Goal: Information Seeking & Learning: Find specific fact

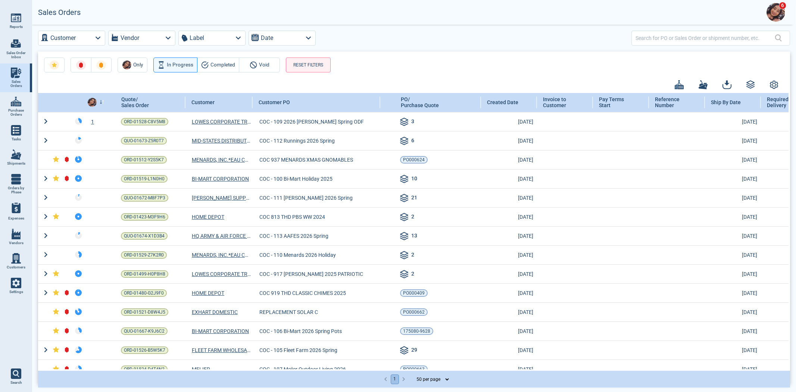
select select "50"
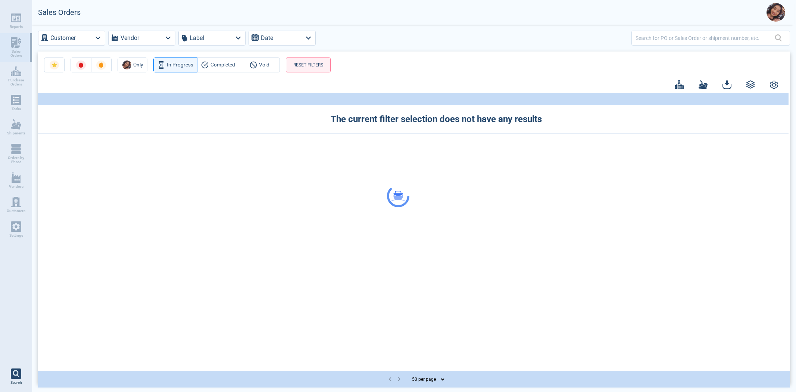
select select "50"
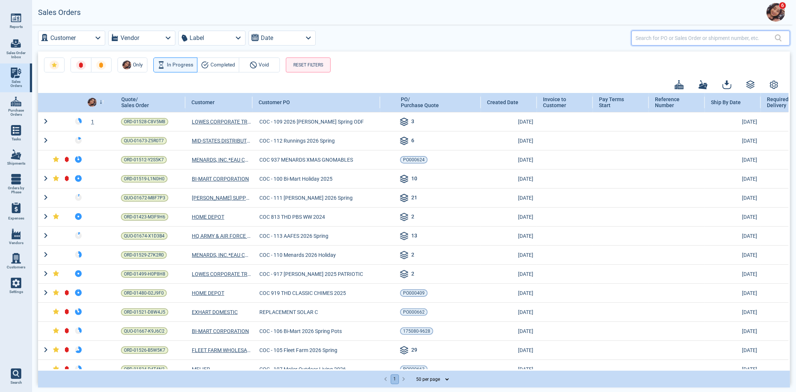
click at [676, 35] on input "text" at bounding box center [705, 37] width 139 height 11
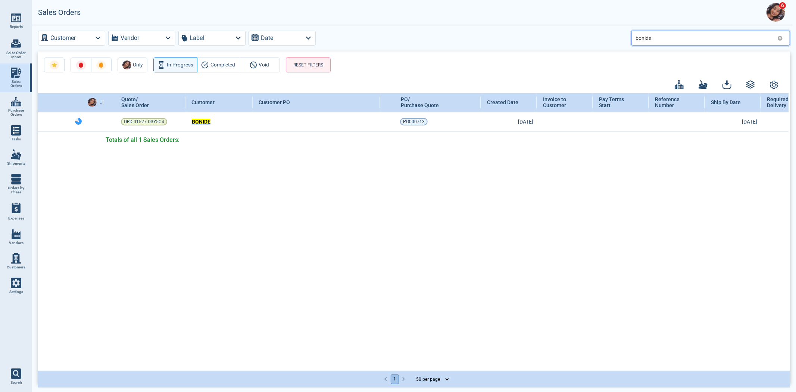
drag, startPoint x: 673, startPoint y: 36, endPoint x: 506, endPoint y: 36, distance: 166.8
click at [516, 42] on div "Customer Vendor Label Date bonide" at bounding box center [414, 38] width 752 height 15
type input "Meijer"
drag, startPoint x: 777, startPoint y: 38, endPoint x: 749, endPoint y: 40, distance: 28.1
click at [777, 38] on icon at bounding box center [780, 38] width 6 height 6
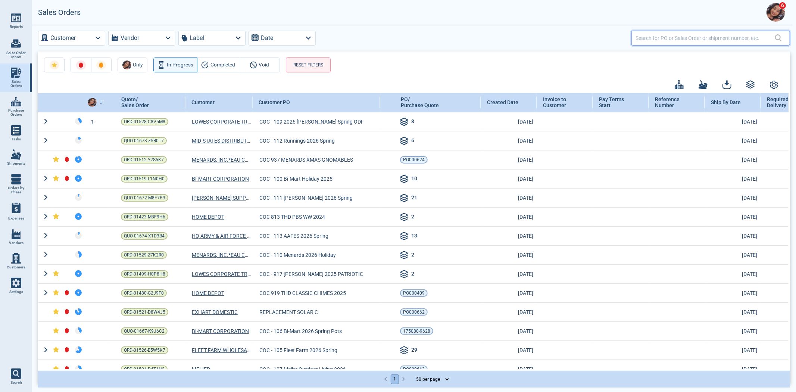
click at [749, 40] on input "text" at bounding box center [705, 37] width 139 height 11
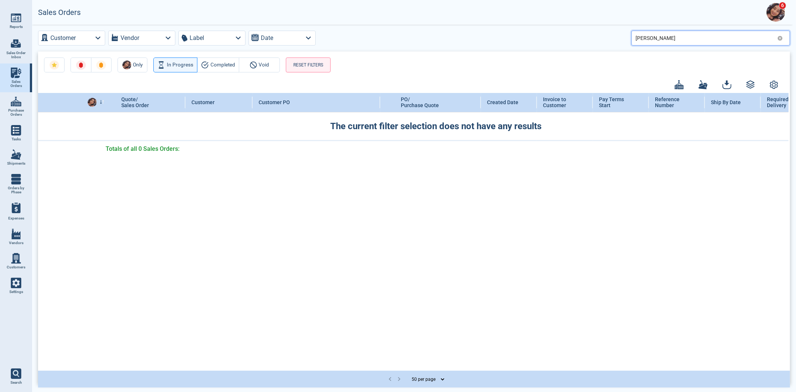
type input "Blain"
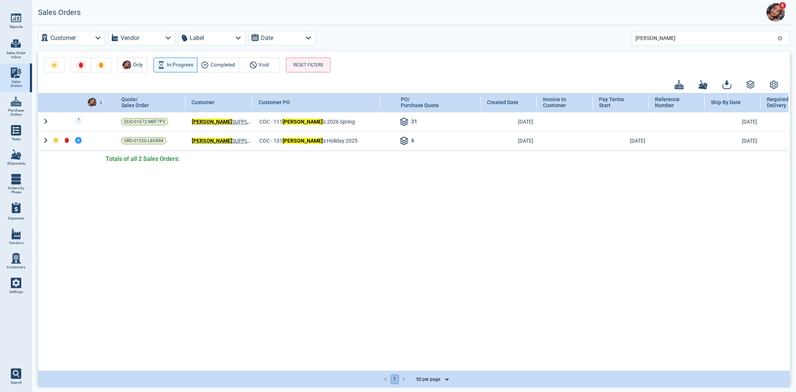
drag, startPoint x: 636, startPoint y: 31, endPoint x: 571, endPoint y: 34, distance: 64.2
click at [582, 35] on div "Customer Vendor Label Date Blain" at bounding box center [414, 38] width 752 height 15
drag, startPoint x: 670, startPoint y: 46, endPoint x: 616, endPoint y: 38, distance: 54.2
click at [616, 38] on div "Customer Vendor Label Date Blain Only In Progress Completed Void RESET FILTERS …" at bounding box center [414, 208] width 764 height 366
click at [661, 39] on input "Blain" at bounding box center [705, 37] width 139 height 11
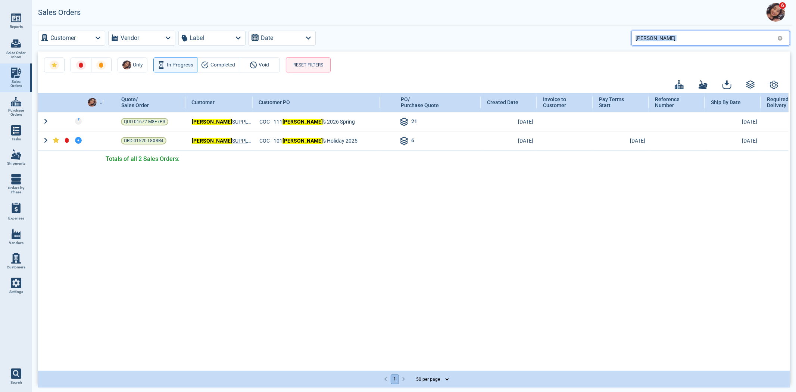
click at [661, 38] on input "Blain" at bounding box center [705, 37] width 139 height 11
click at [661, 37] on input "Blain" at bounding box center [705, 37] width 139 height 11
click at [661, 38] on input "Blain" at bounding box center [705, 37] width 139 height 11
click at [783, 37] on div "Blain" at bounding box center [710, 38] width 159 height 15
click at [780, 38] on icon at bounding box center [780, 38] width 6 height 6
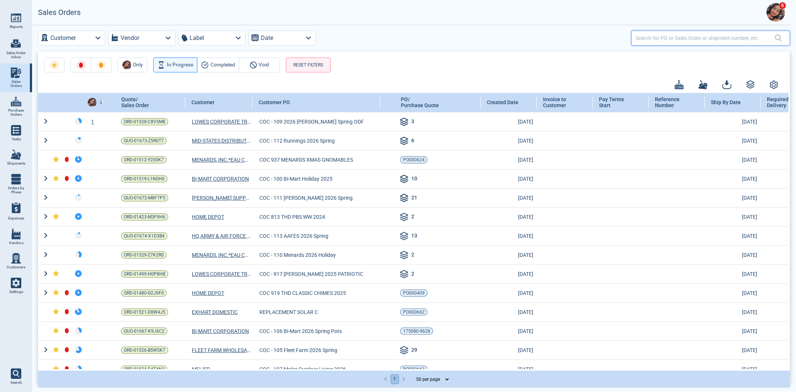
click at [748, 35] on input "text" at bounding box center [705, 37] width 139 height 11
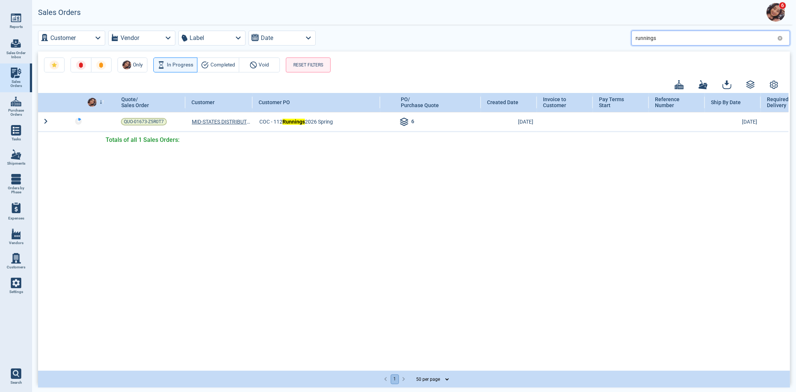
drag, startPoint x: 672, startPoint y: 41, endPoint x: 578, endPoint y: 38, distance: 94.8
click at [580, 40] on div "Customer Vendor Label Date runnings" at bounding box center [414, 38] width 752 height 15
type input "aafes"
drag, startPoint x: 775, startPoint y: 38, endPoint x: 778, endPoint y: 37, distance: 3.8
click at [775, 38] on div "aafes" at bounding box center [710, 38] width 159 height 15
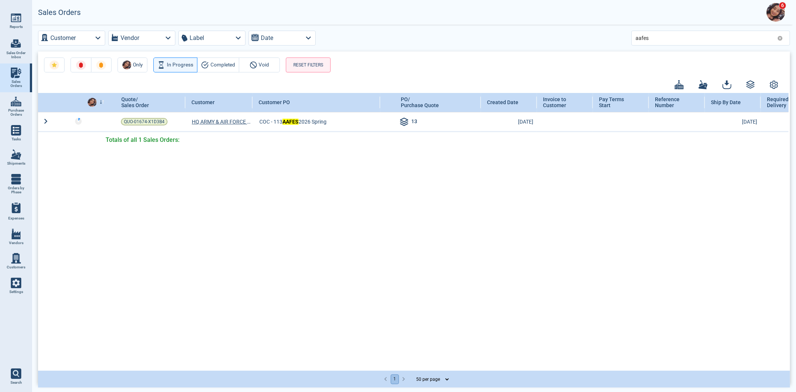
click at [779, 37] on icon at bounding box center [780, 38] width 5 height 5
